Goal: Download file/media

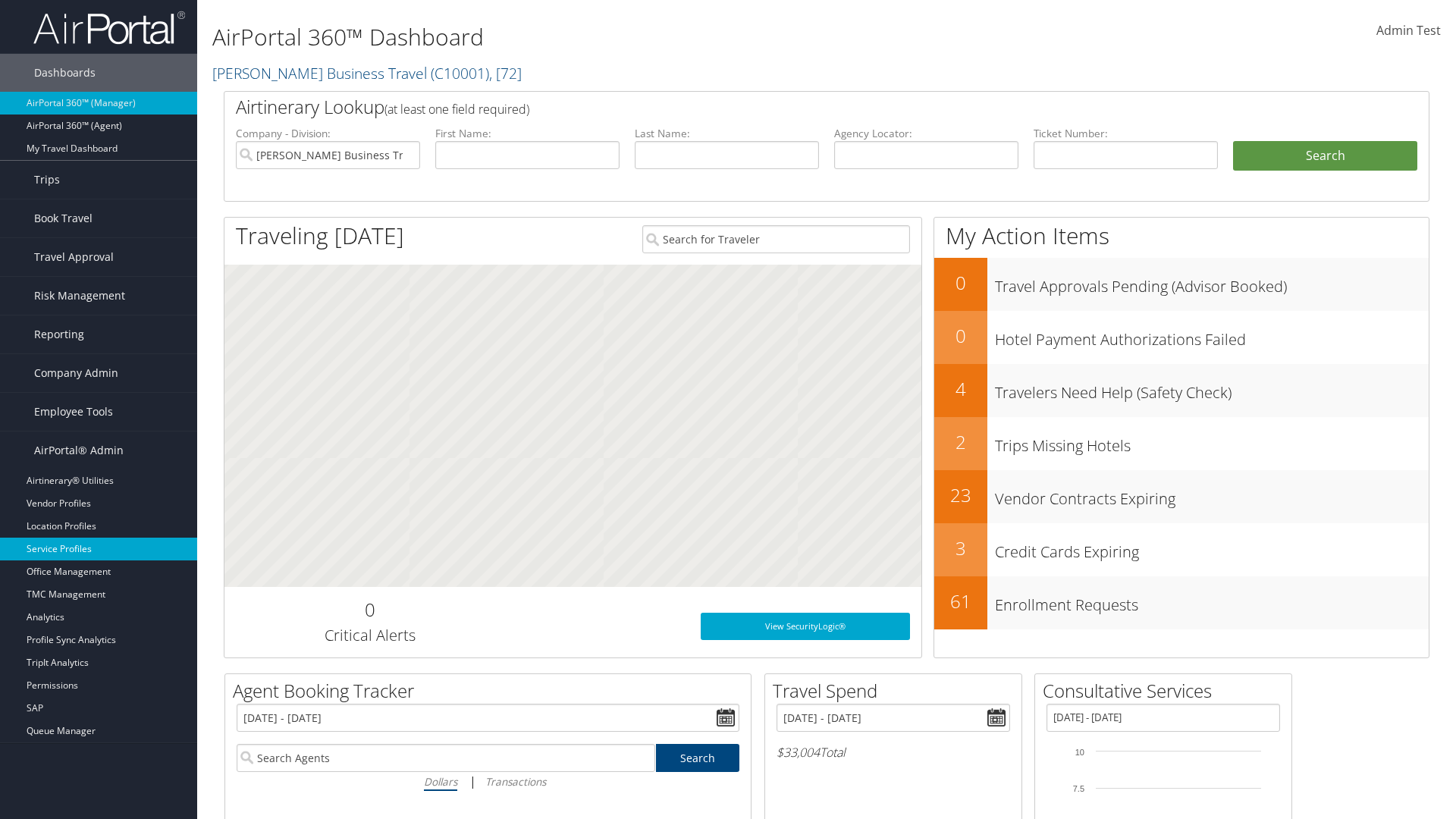
click at [99, 549] on link "Service Profiles" at bounding box center [99, 548] width 197 height 23
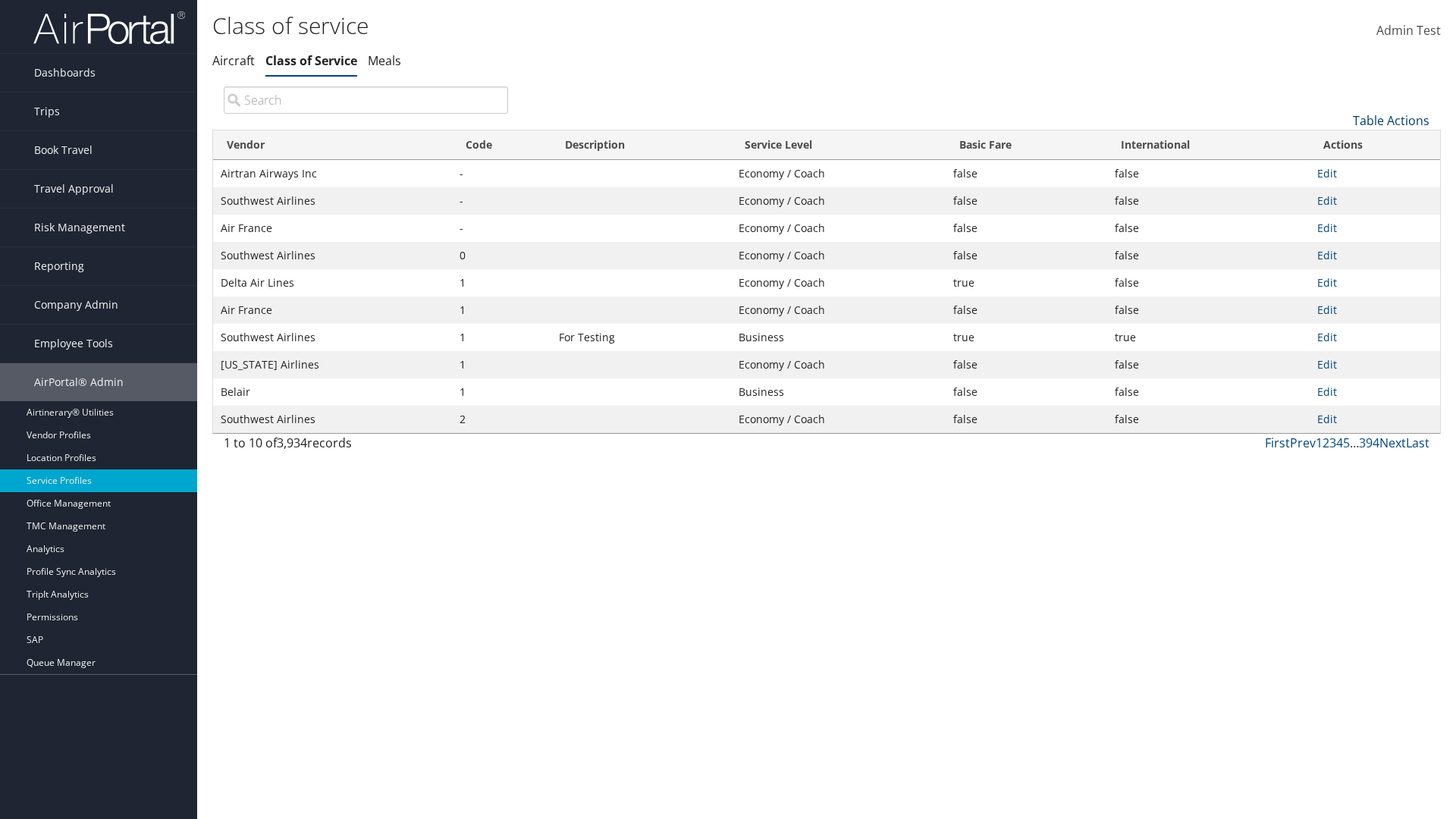
click at [1391, 120] on link "Table Actions" at bounding box center [1391, 120] width 77 height 16
click at [1339, 169] on link "Download Report" at bounding box center [1340, 170] width 200 height 26
click at [1391, 120] on link "Table Actions" at bounding box center [1391, 120] width 77 height 16
click at [1339, 195] on link "Column Visibility" at bounding box center [1340, 195] width 200 height 26
click at [1339, 145] on link "Vendor" at bounding box center [1340, 145] width 200 height 26
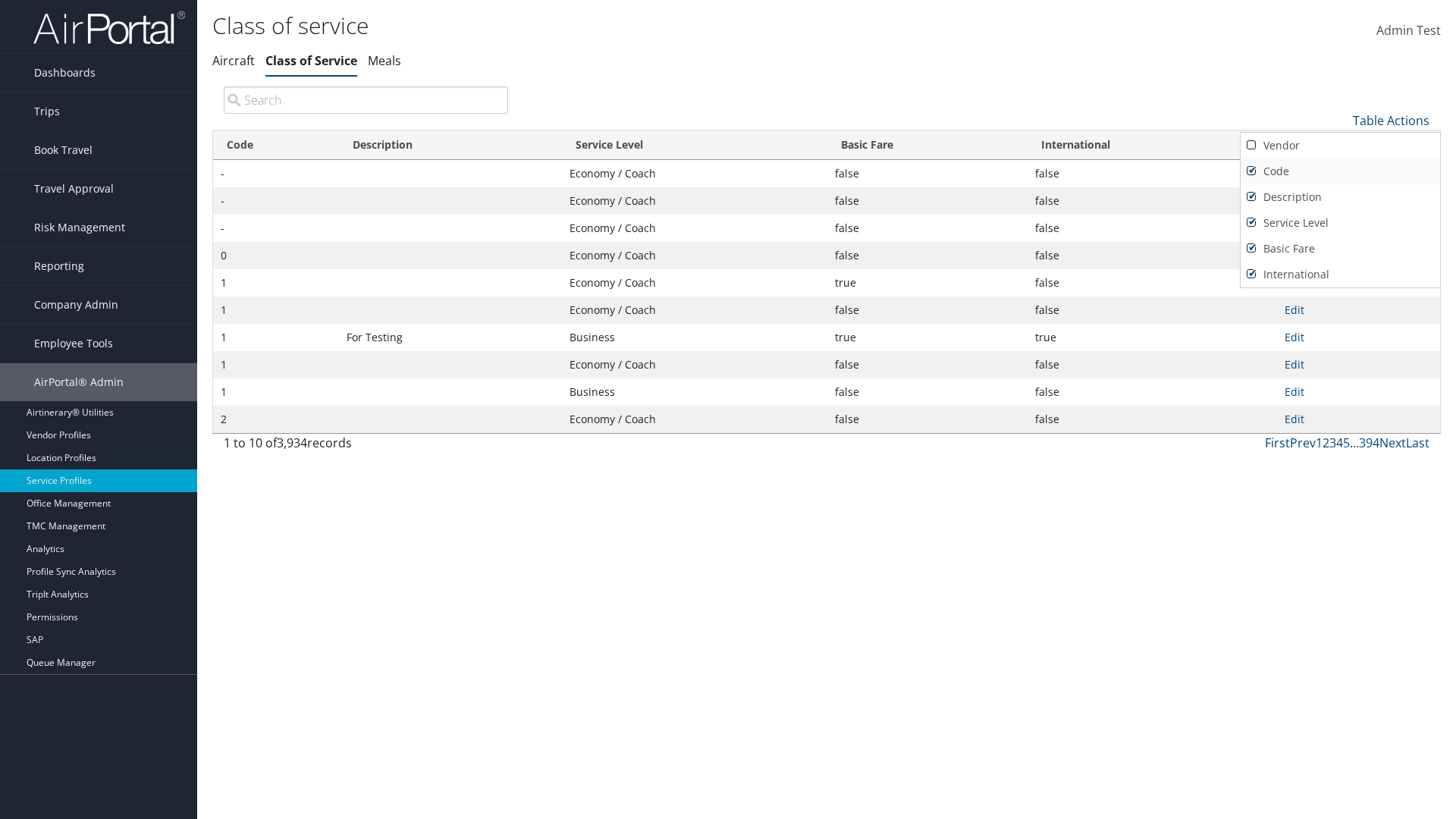
click at [1339, 170] on link "Code" at bounding box center [1340, 171] width 200 height 26
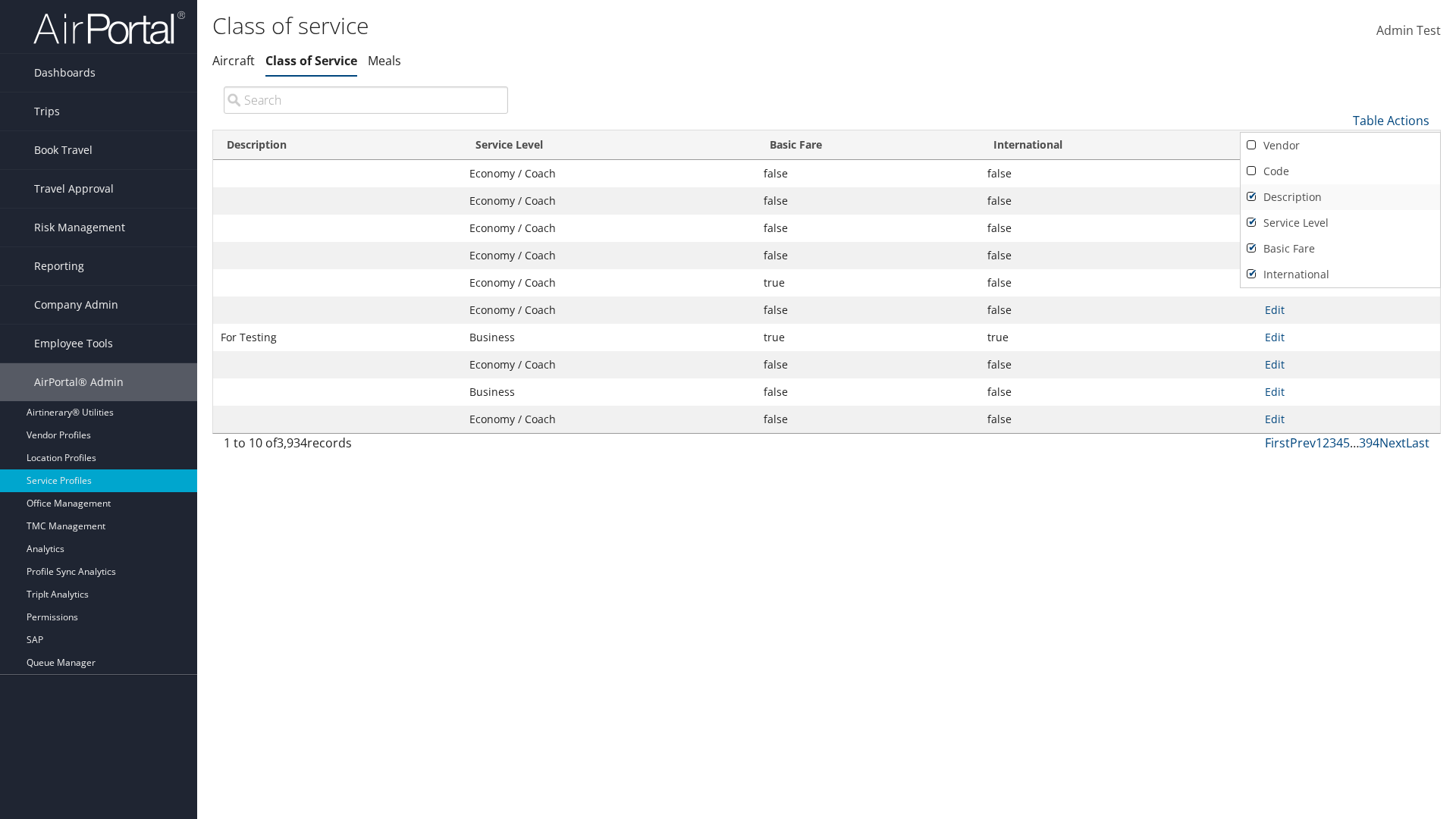
click at [1339, 197] on link "Description" at bounding box center [1340, 197] width 200 height 26
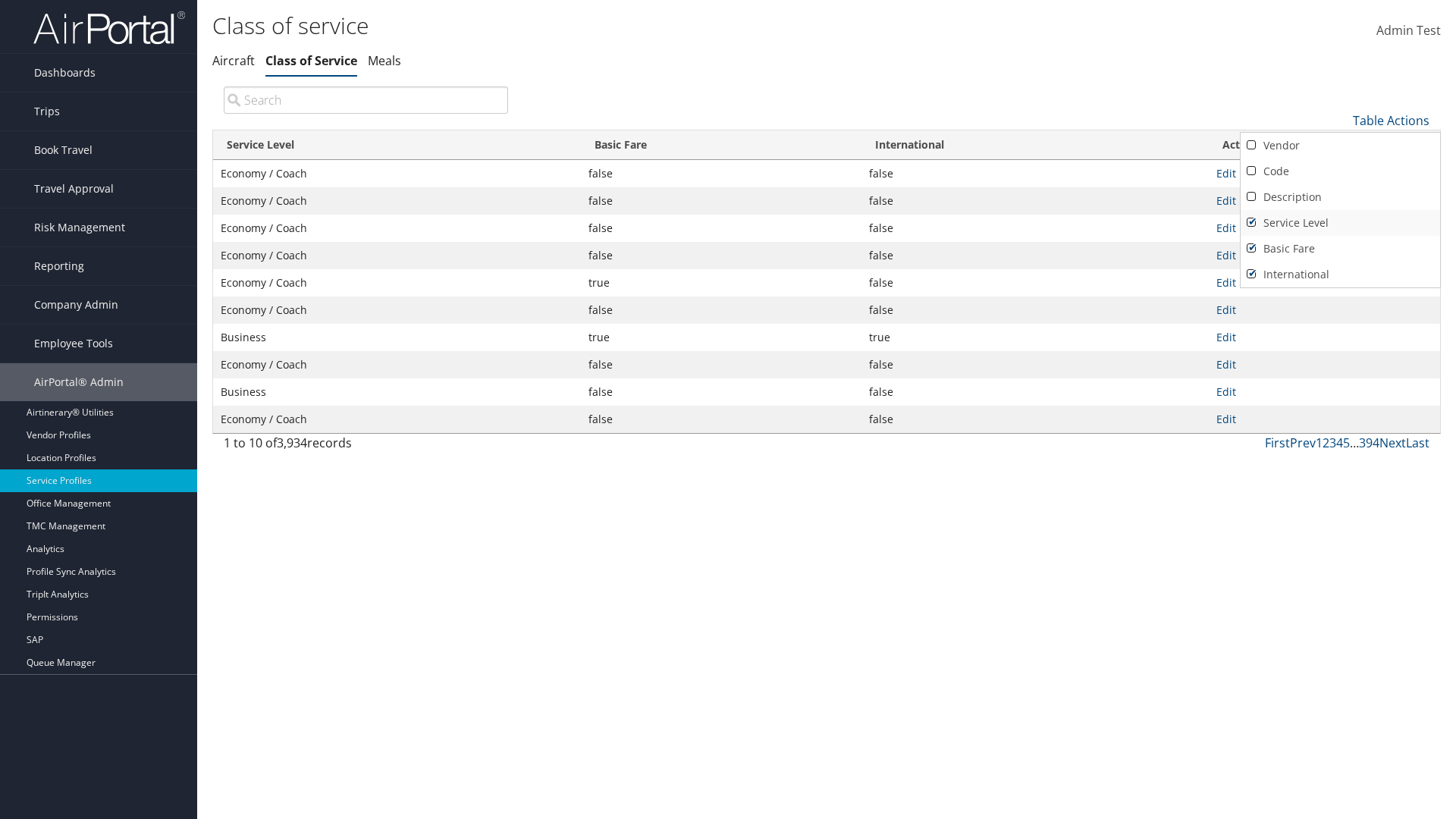
click at [1339, 222] on link "Service Level" at bounding box center [1340, 222] width 200 height 26
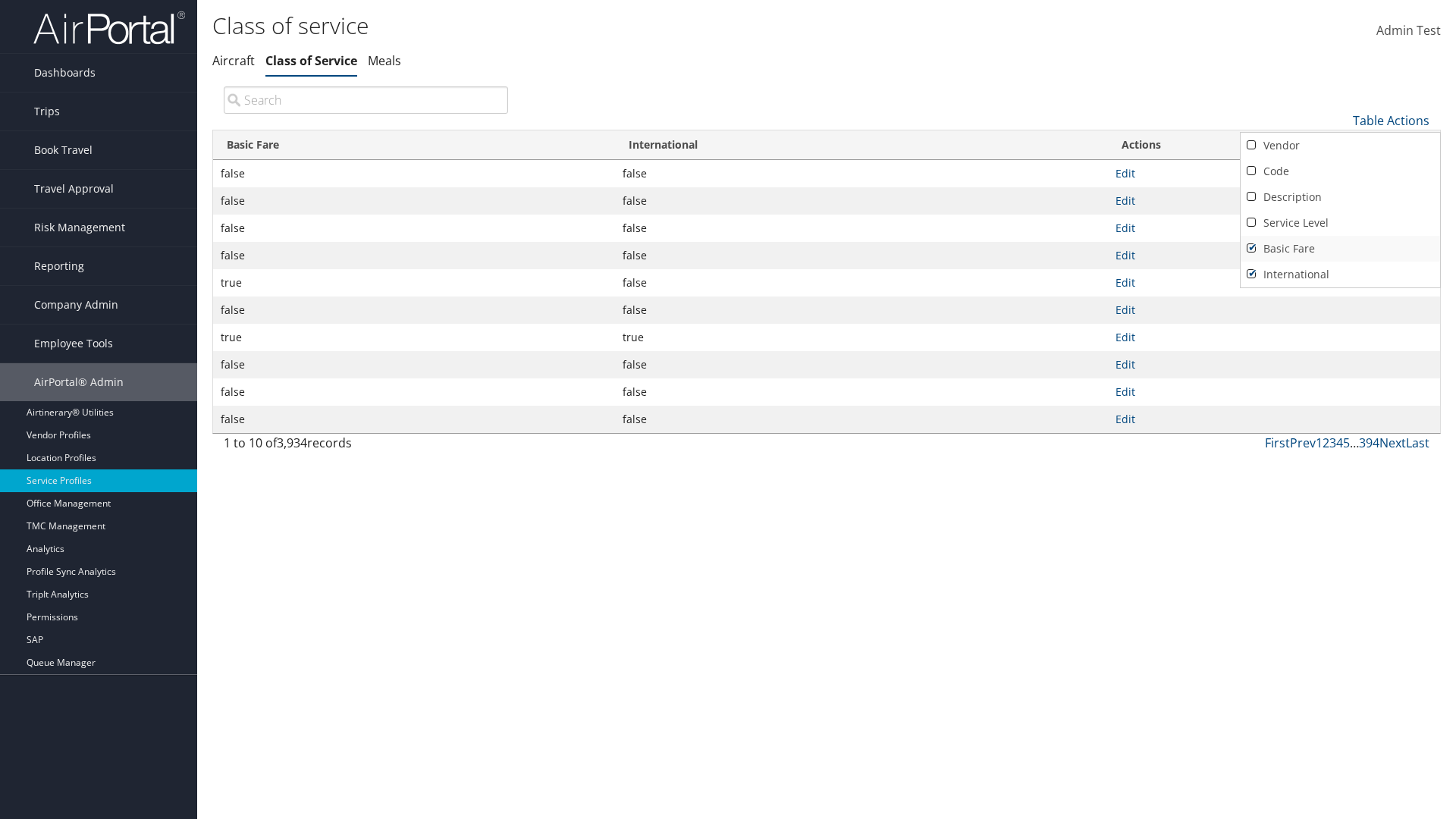
click at [1339, 248] on link "Basic Fare" at bounding box center [1340, 248] width 200 height 26
click at [1339, 274] on link "International" at bounding box center [1340, 274] width 200 height 26
click at [1339, 145] on link "Vendor" at bounding box center [1340, 145] width 200 height 26
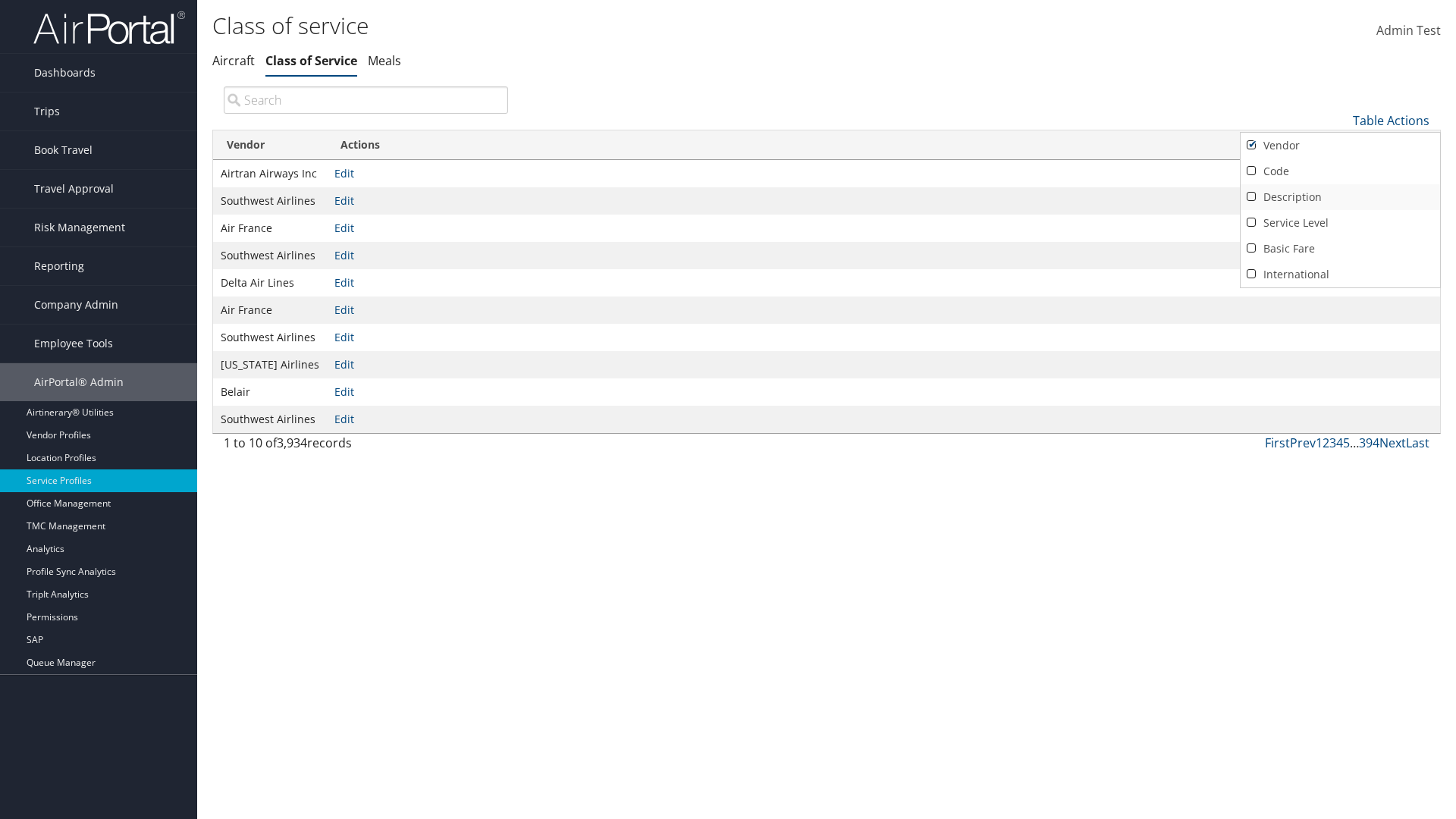
click at [1339, 170] on link "Code" at bounding box center [1340, 171] width 200 height 26
click at [1339, 197] on link "Description" at bounding box center [1340, 197] width 200 height 26
